Goal: Check status

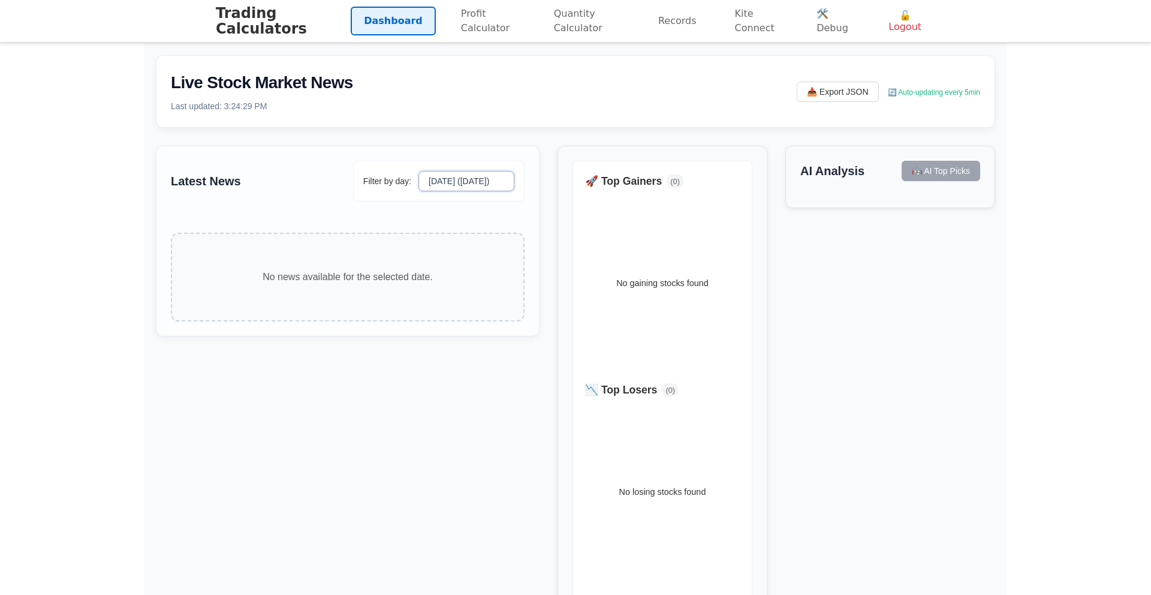
click at [480, 176] on select "[DATE] ([DATE])" at bounding box center [466, 181] width 96 height 20
click at [490, 177] on select "[DATE] ([DATE])" at bounding box center [466, 181] width 96 height 20
click at [420, 171] on select "[DATE] ([DATE])" at bounding box center [466, 181] width 96 height 20
